Goal: Navigation & Orientation: Go to known website

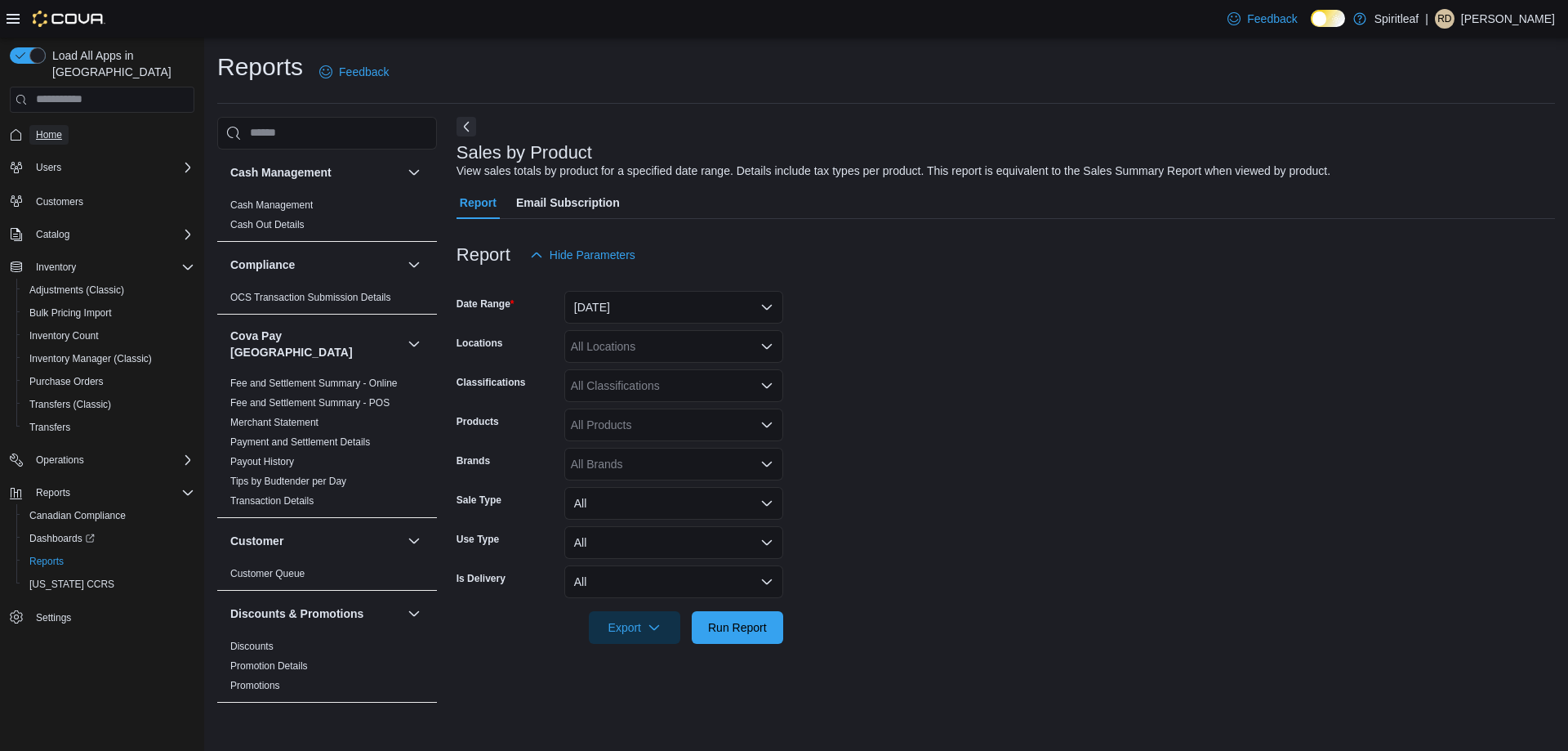
click at [48, 128] on span "Home" at bounding box center [49, 134] width 26 height 13
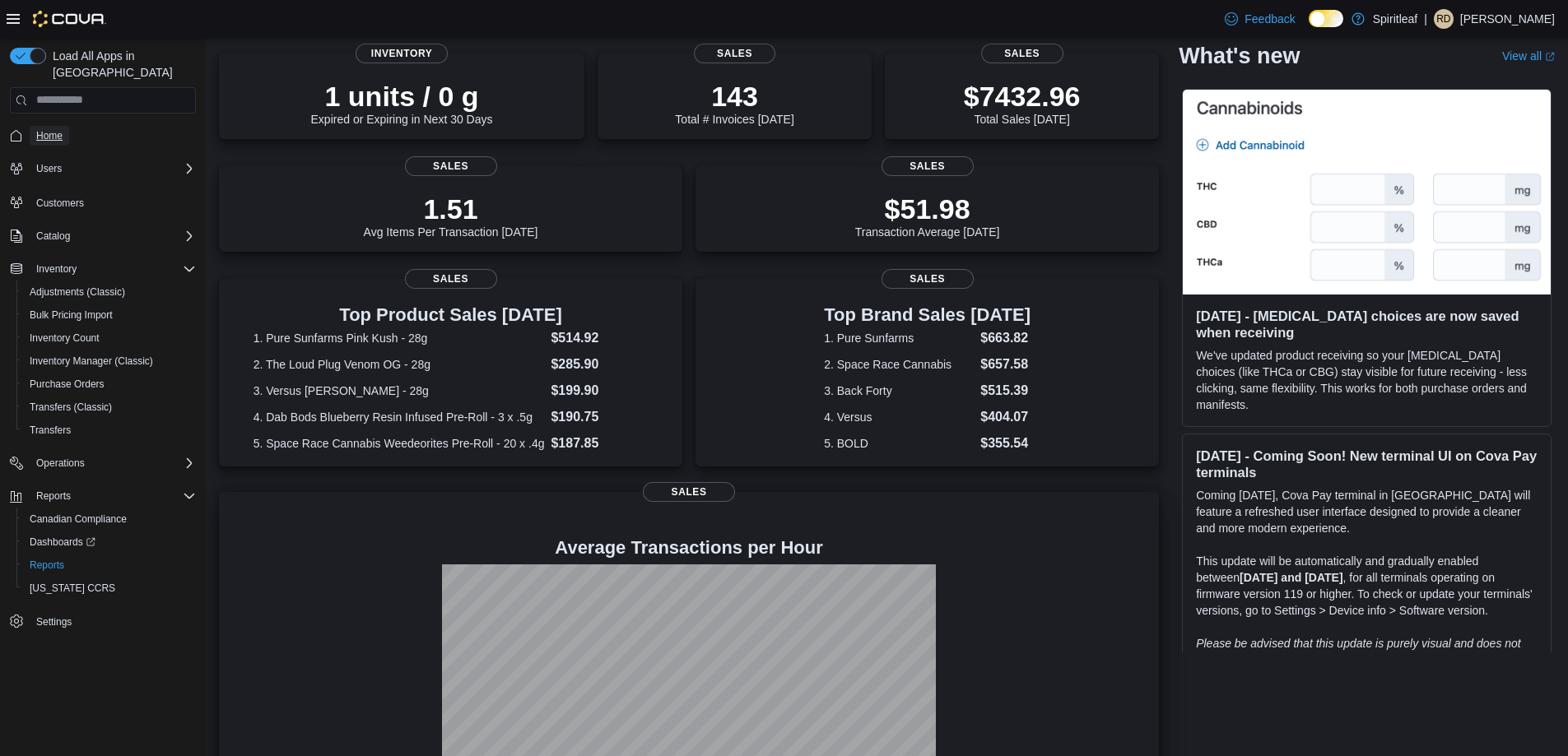
scroll to position [42, 0]
